Goal: Task Accomplishment & Management: Manage account settings

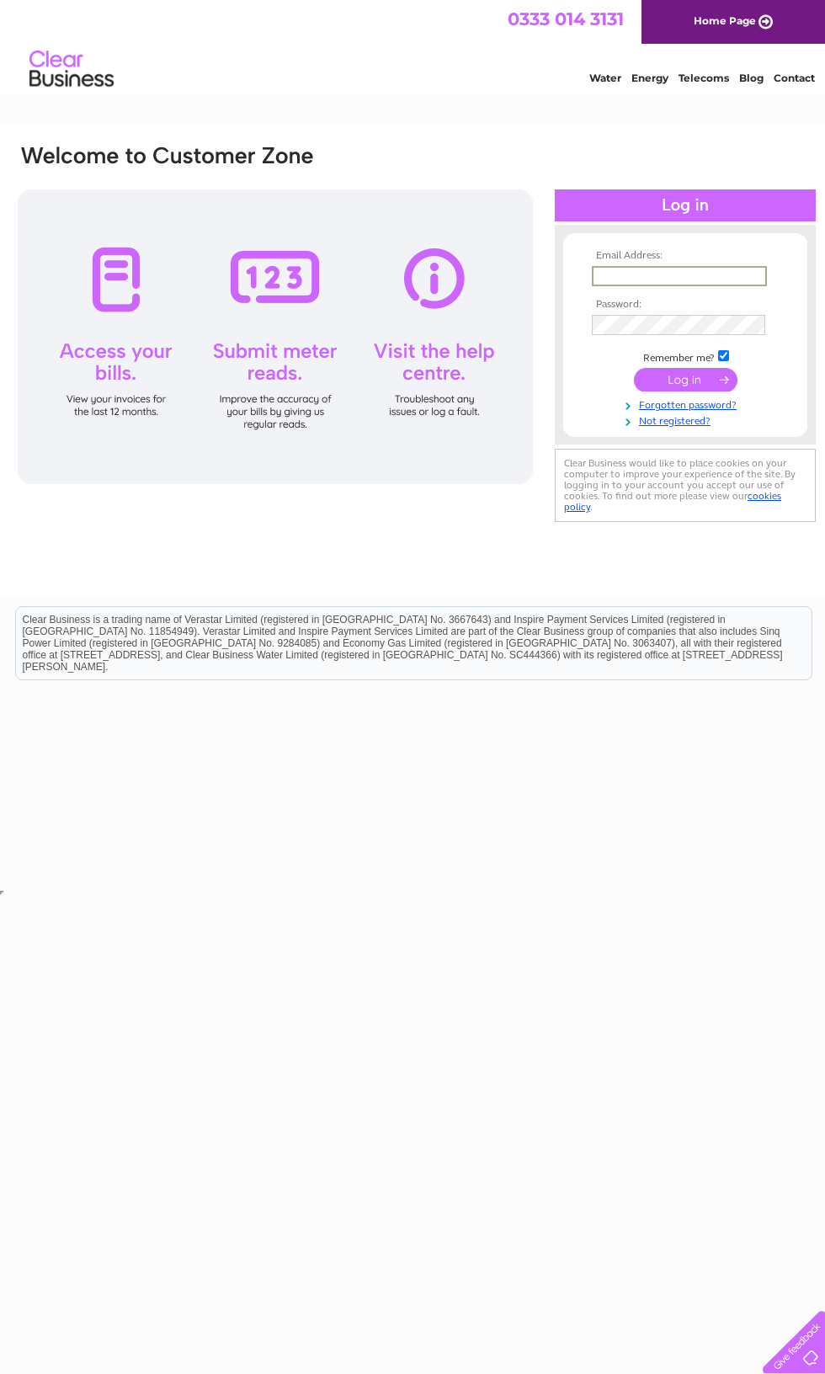
type input "[EMAIL_ADDRESS][DOMAIN_NAME]"
click at [685, 382] on input "submit" at bounding box center [686, 380] width 104 height 24
click at [699, 378] on input "submit" at bounding box center [686, 380] width 104 height 24
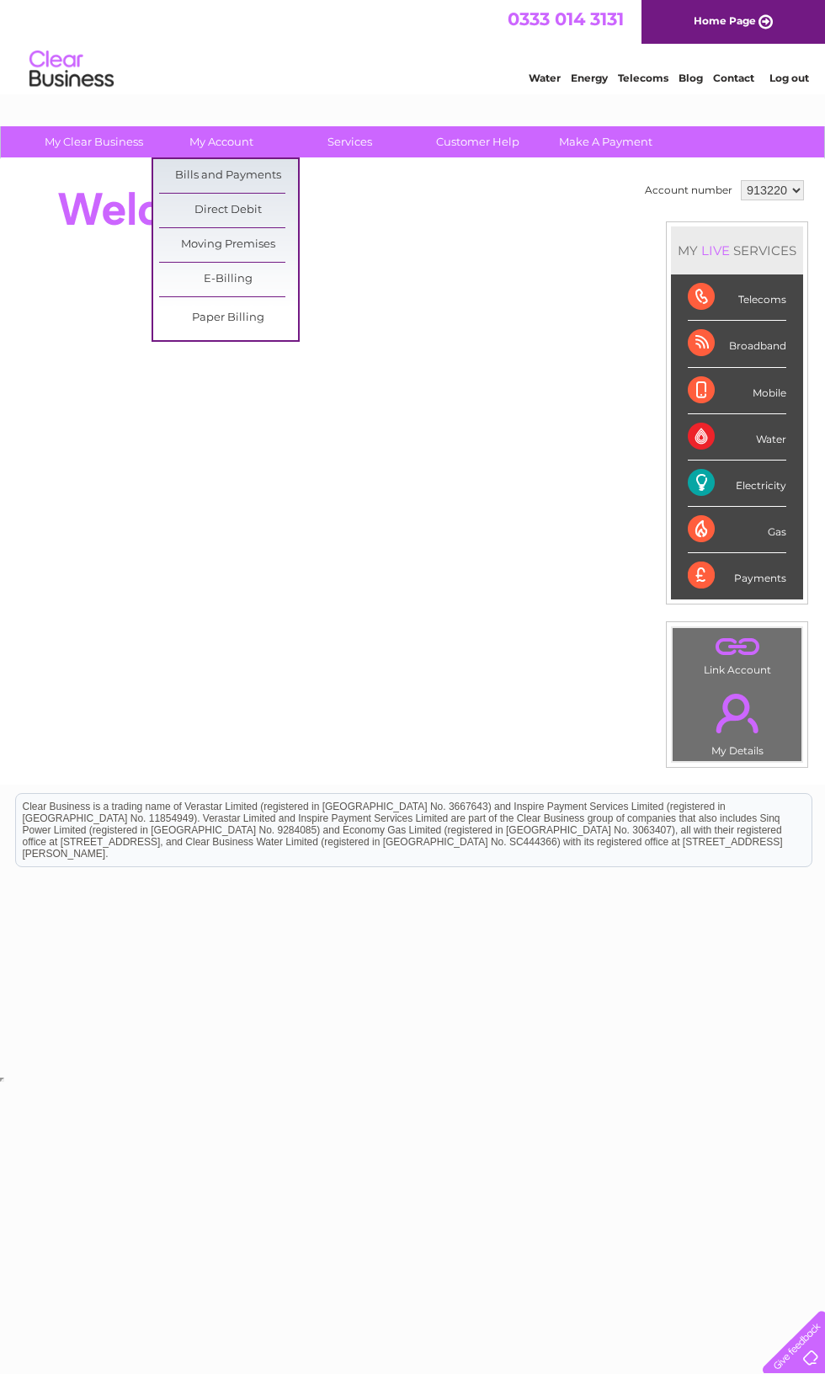
click at [199, 164] on link "Bills and Payments" at bounding box center [228, 176] width 139 height 34
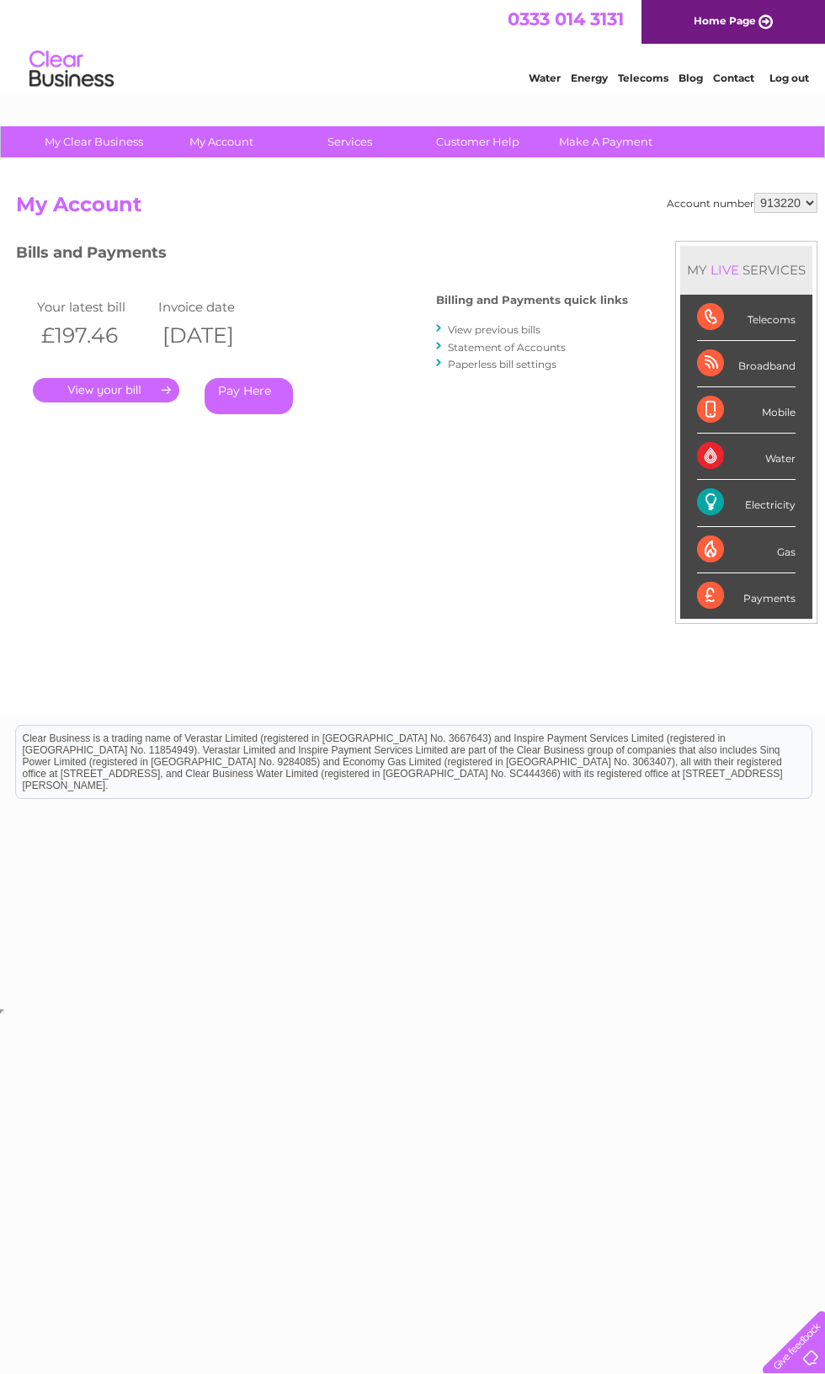
click at [478, 343] on link "Statement of Accounts" at bounding box center [507, 347] width 118 height 13
click at [471, 323] on link "View previous bills" at bounding box center [494, 329] width 93 height 13
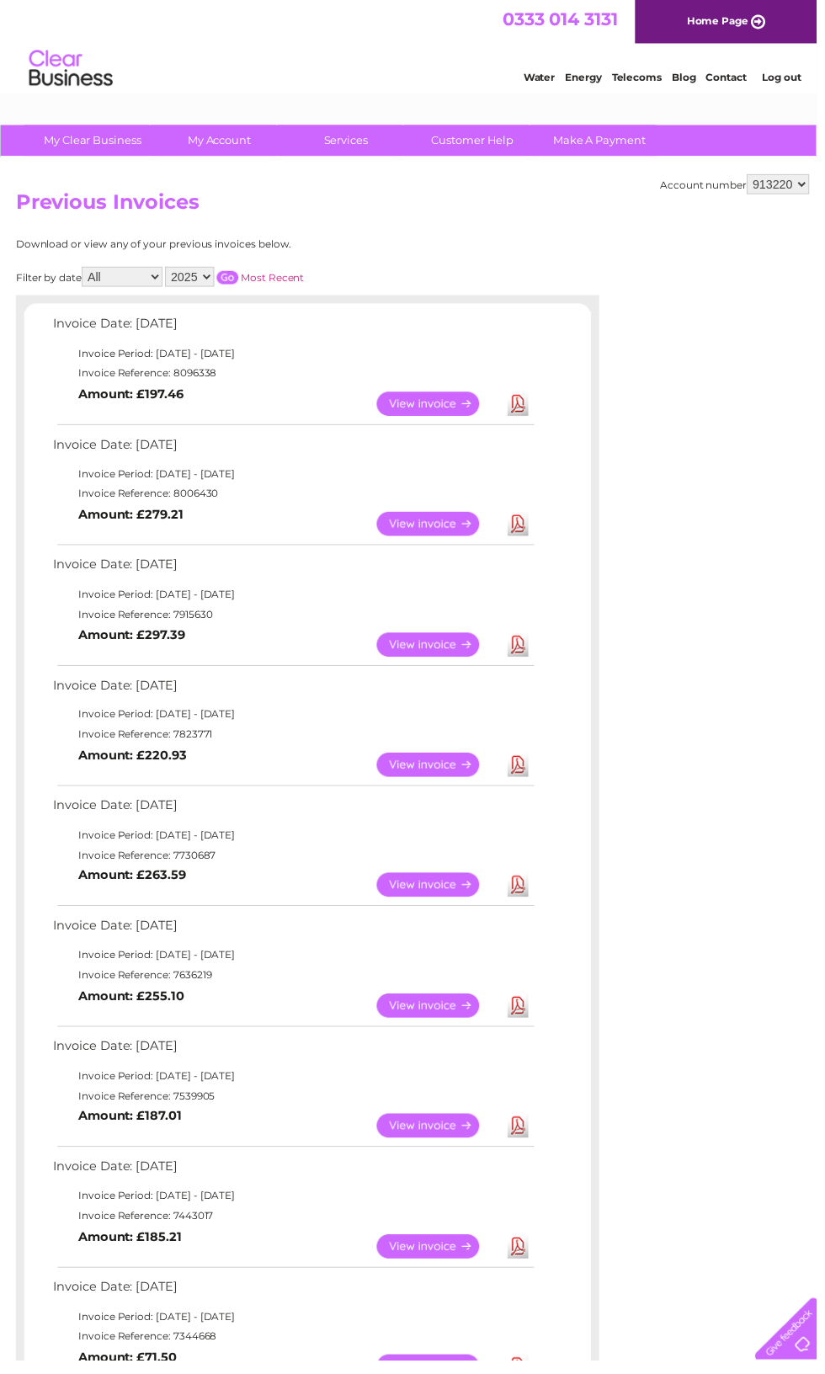
click at [216, 285] on select "2025 2024 2023 2022" at bounding box center [192, 279] width 50 height 20
select select "2022"
click at [216, 285] on select "2025 2024 2023 2022" at bounding box center [192, 279] width 50 height 20
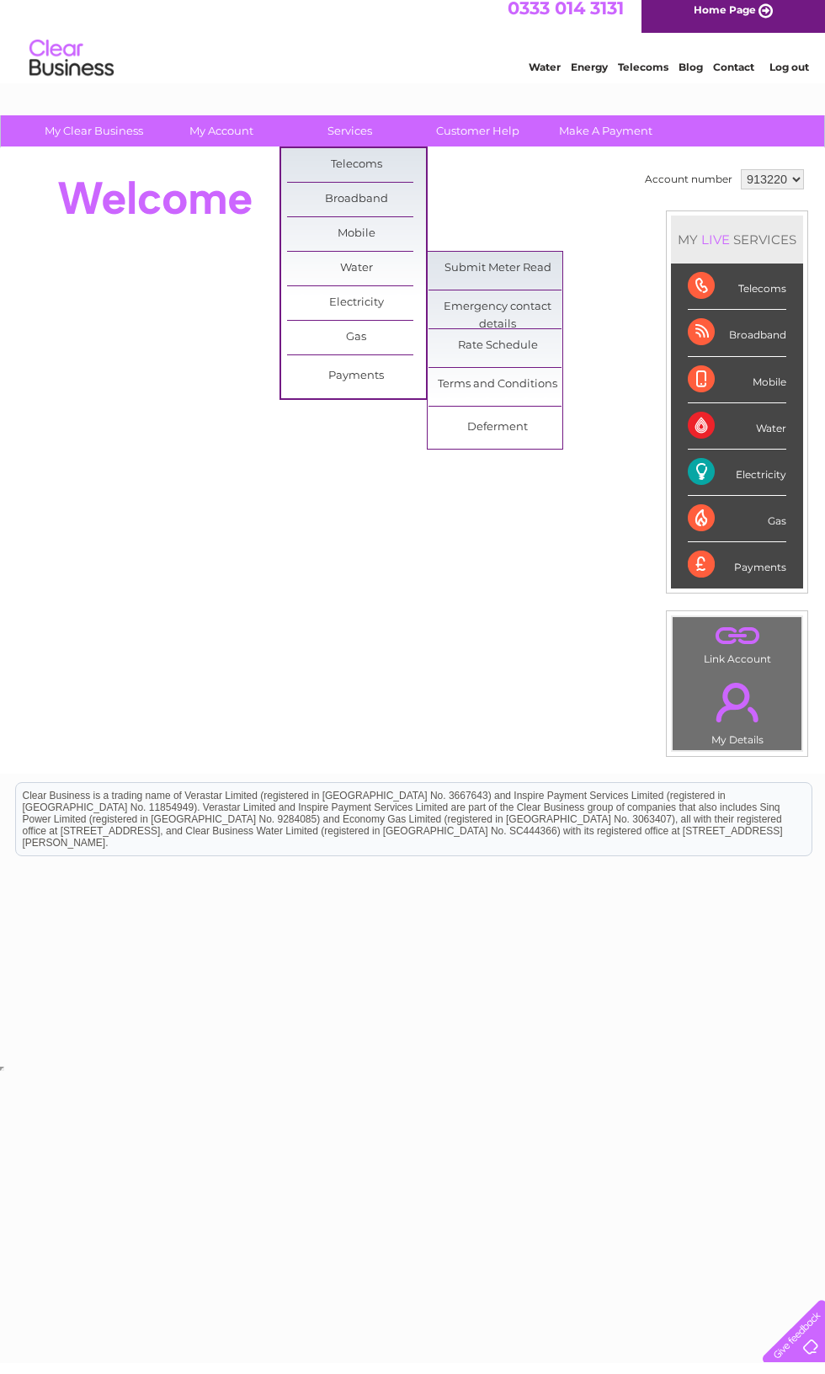
click at [475, 391] on link "Terms and Conditions" at bounding box center [497, 396] width 139 height 34
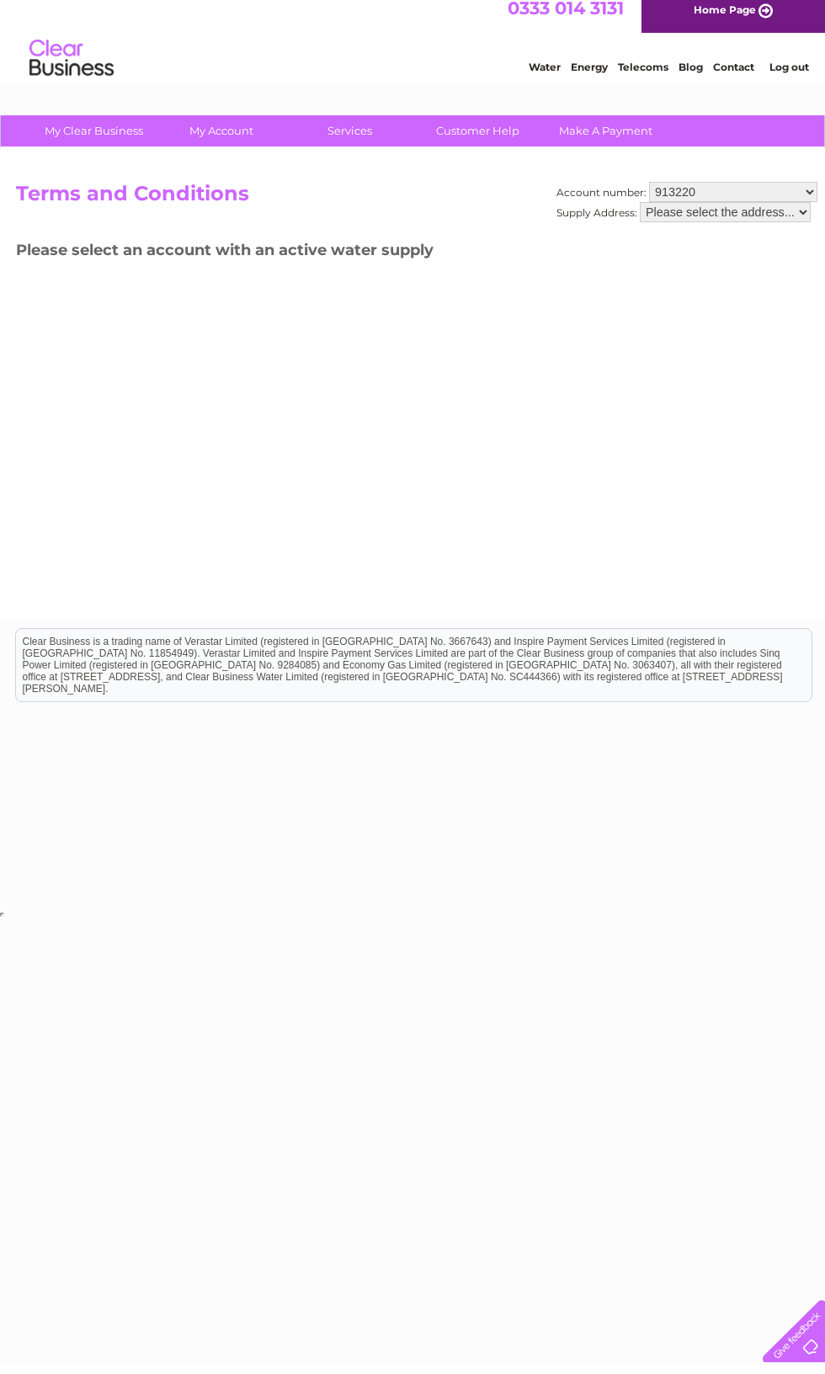
click at [708, 201] on select "913220" at bounding box center [733, 203] width 168 height 20
click at [785, 219] on select "Please select the address..." at bounding box center [725, 223] width 171 height 20
